Goal: Task Accomplishment & Management: Manage account settings

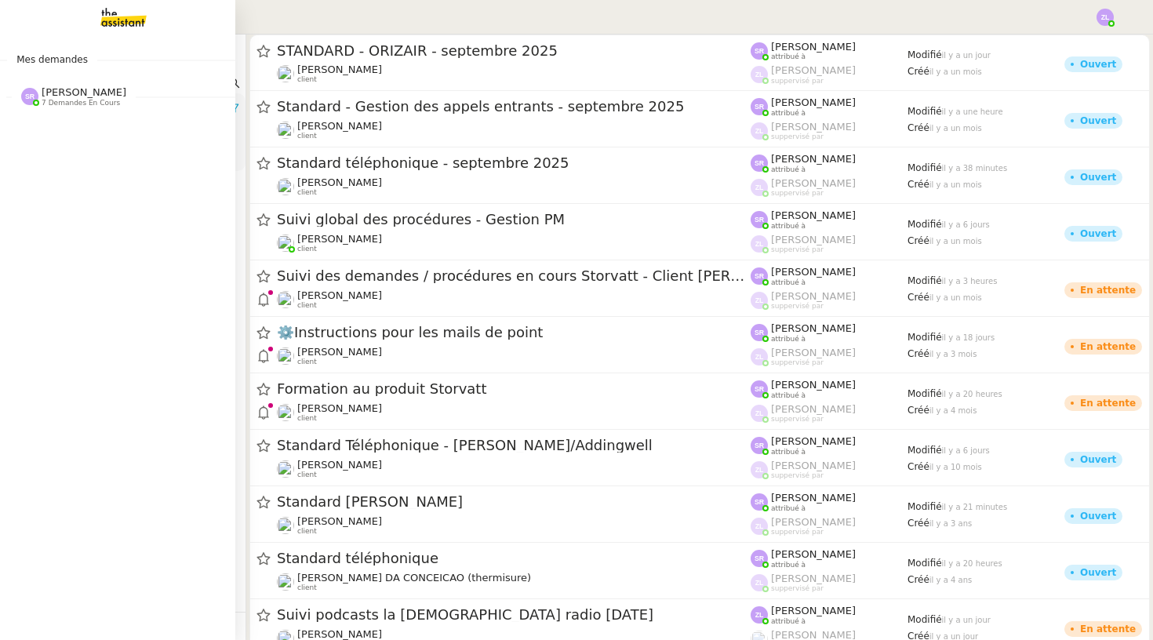
click at [108, 99] on span "7 demandes en cours" at bounding box center [81, 103] width 78 height 9
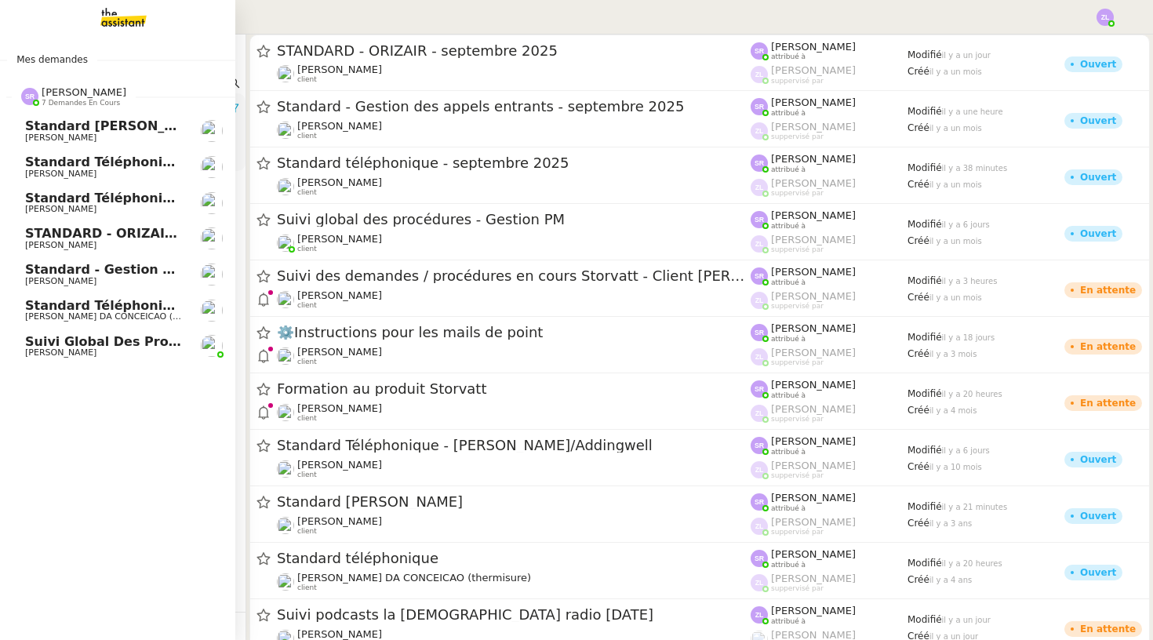
click at [165, 267] on span "Standard - Gestion des appels entrants - septembre 2025" at bounding box center [231, 269] width 413 height 15
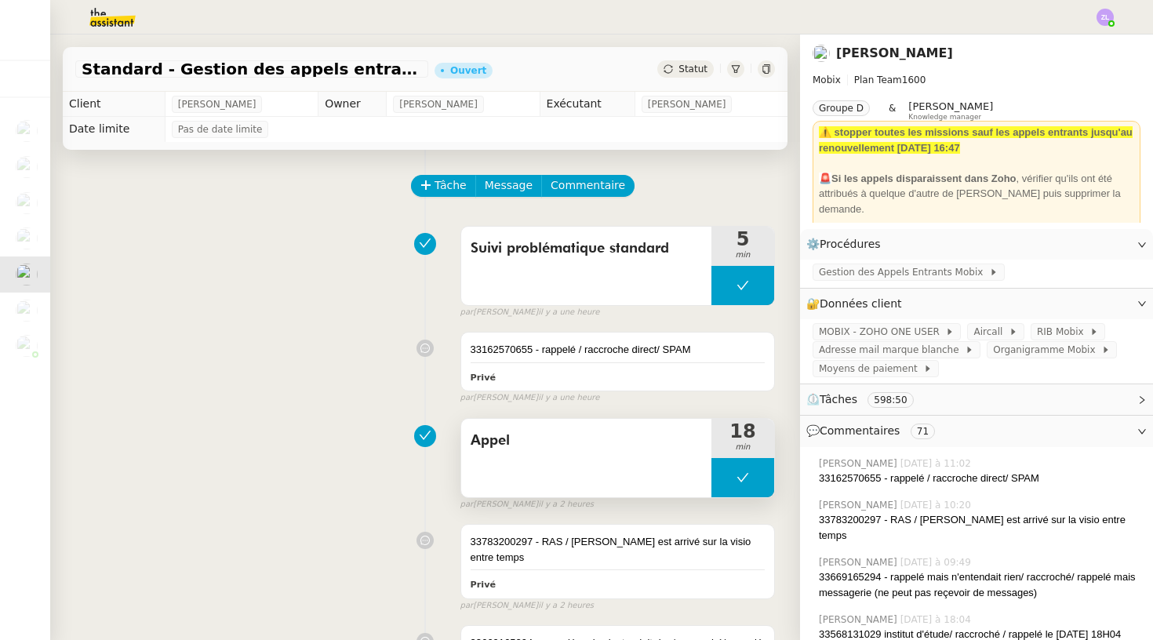
click at [727, 478] on button at bounding box center [742, 477] width 63 height 39
click at [727, 478] on icon at bounding box center [727, 477] width 5 height 9
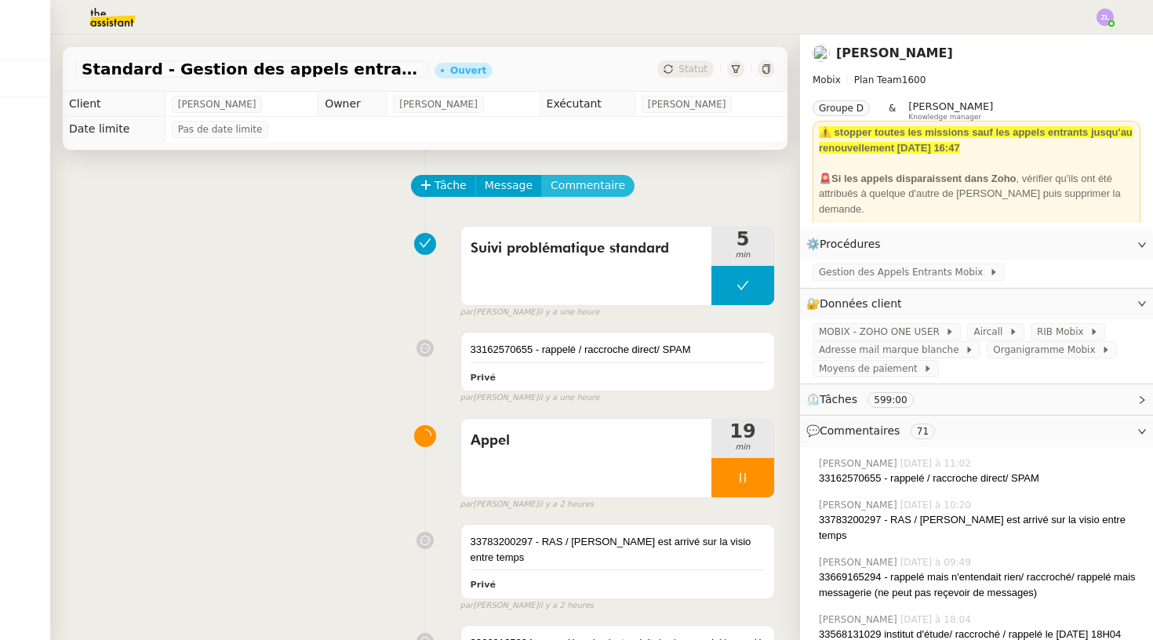
click at [594, 191] on span "Commentaire" at bounding box center [588, 185] width 75 height 18
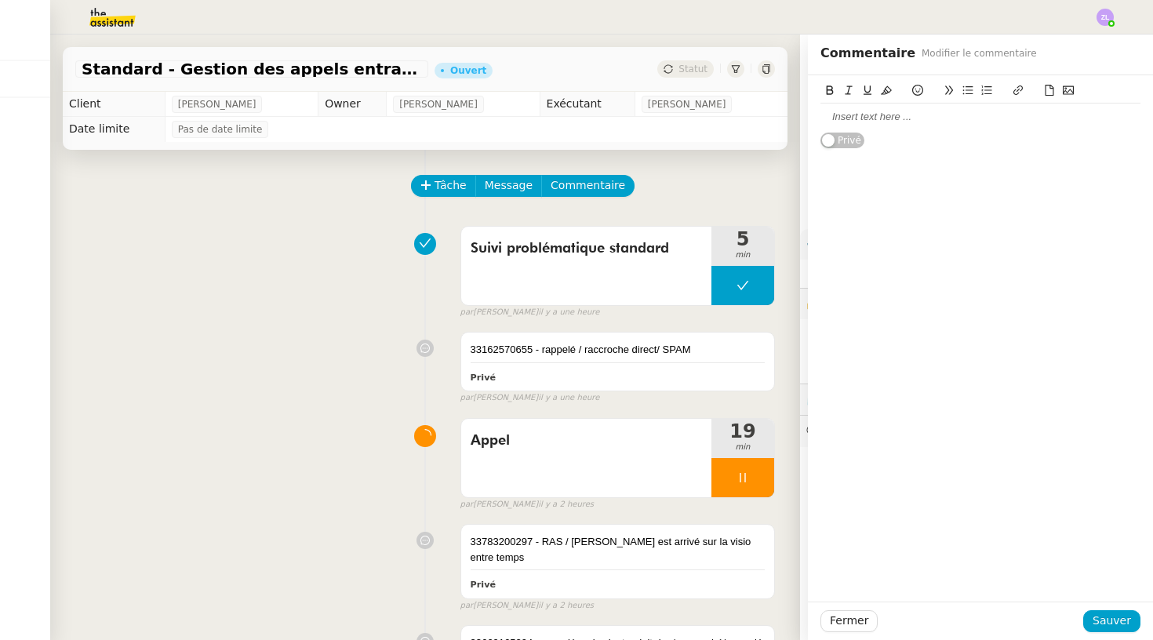
click at [828, 122] on div at bounding box center [980, 117] width 320 height 14
click at [1110, 617] on span "Sauver" at bounding box center [1112, 621] width 38 height 18
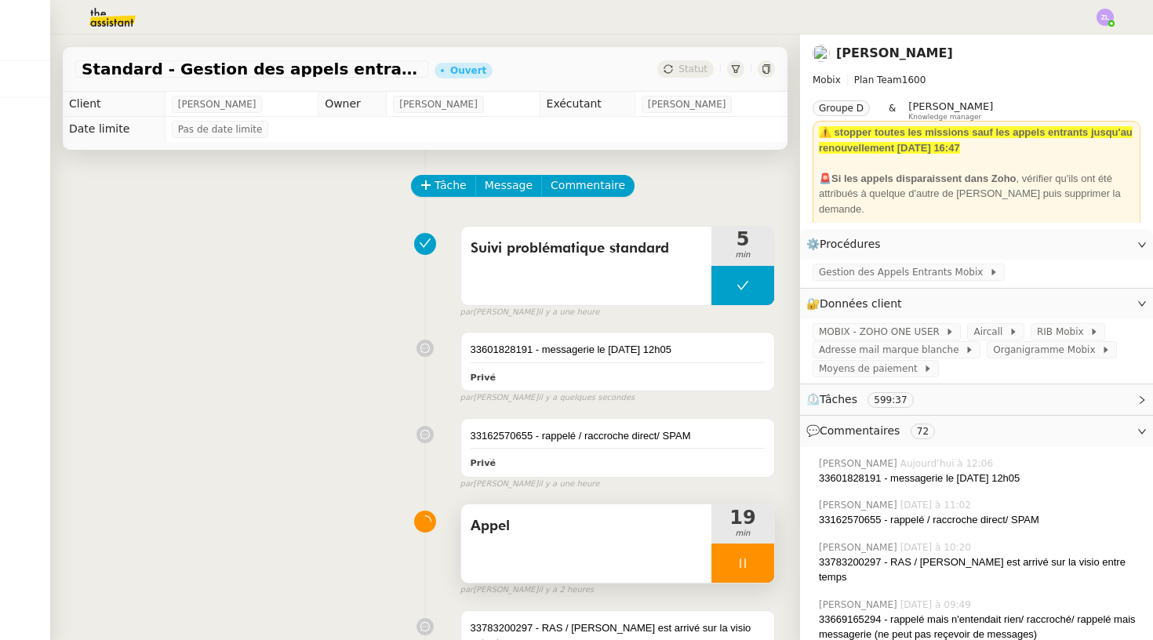
drag, startPoint x: 721, startPoint y: 562, endPoint x: 765, endPoint y: 558, distance: 44.1
click at [721, 562] on div at bounding box center [742, 563] width 63 height 39
click at [765, 558] on button at bounding box center [758, 563] width 31 height 39
click at [730, 570] on button at bounding box center [742, 563] width 63 height 39
click at [730, 570] on div at bounding box center [726, 563] width 31 height 39
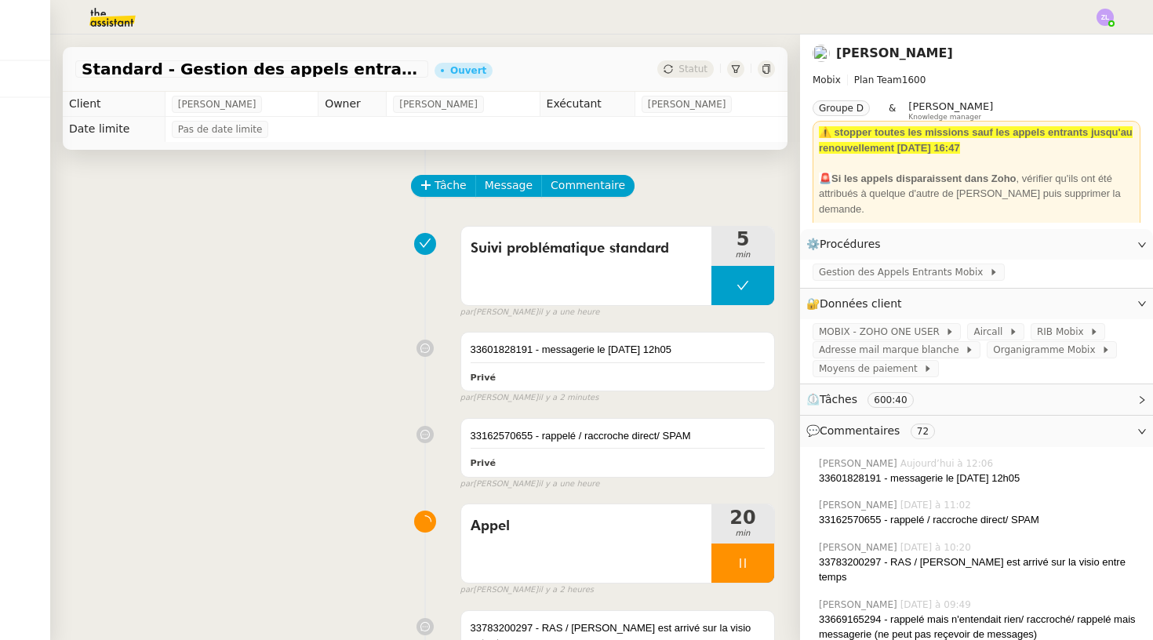
click at [733, 558] on div at bounding box center [742, 563] width 63 height 39
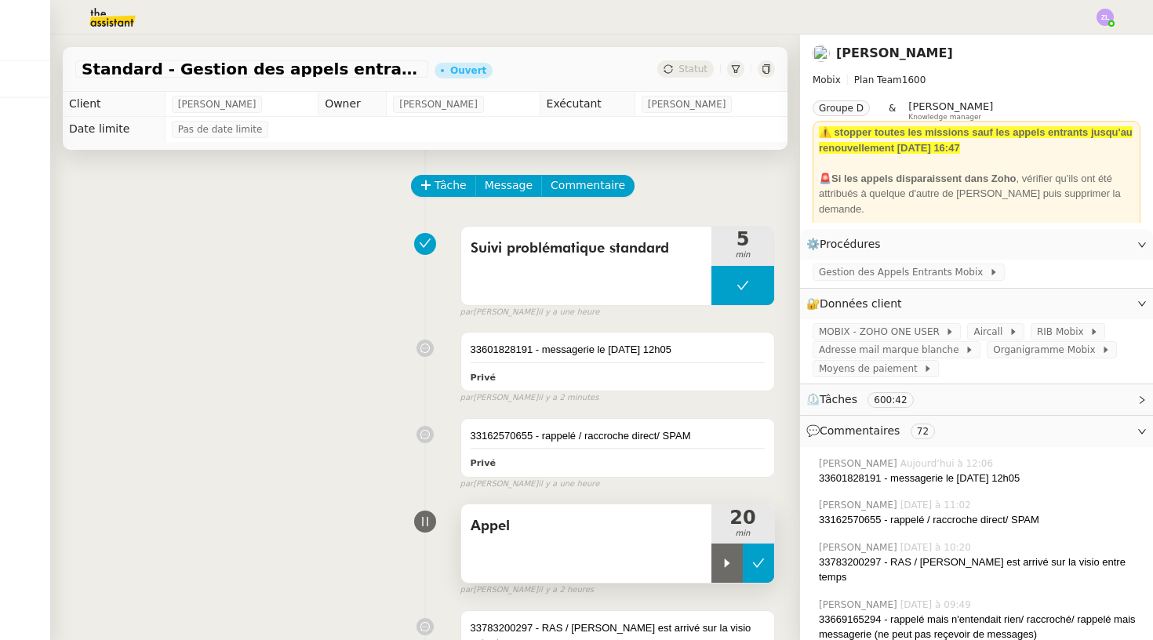
click at [758, 558] on icon at bounding box center [758, 563] width 13 height 13
click at [296, 581] on div "Appel 20 min false par [PERSON_NAME] il y a 3 heures" at bounding box center [425, 546] width 700 height 100
